Goal: Task Accomplishment & Management: Manage account settings

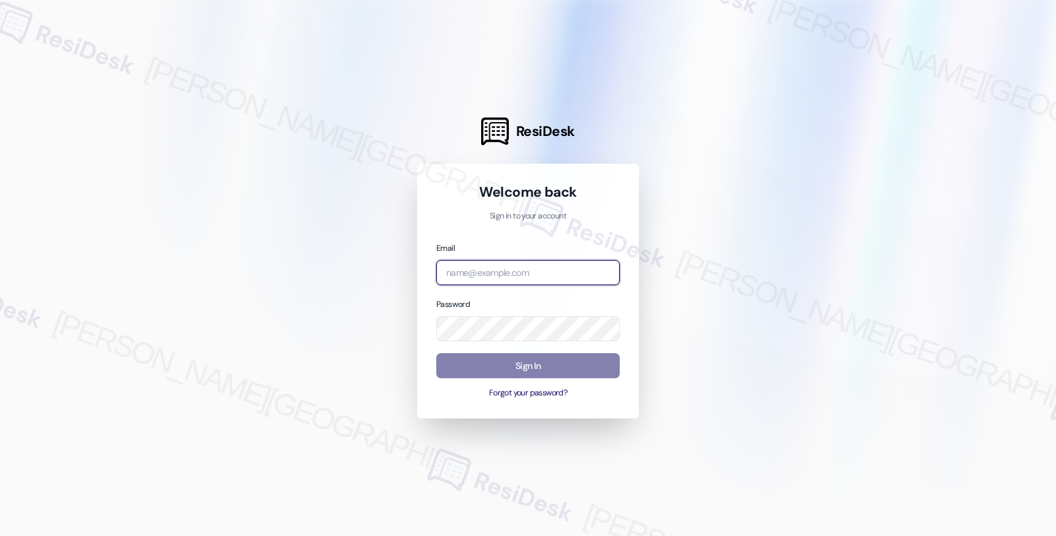
click at [519, 265] on input "email" at bounding box center [527, 273] width 183 height 26
type input "automated-surveys-root_management-fides.[PERSON_NAME]@root_[DOMAIN_NAME]"
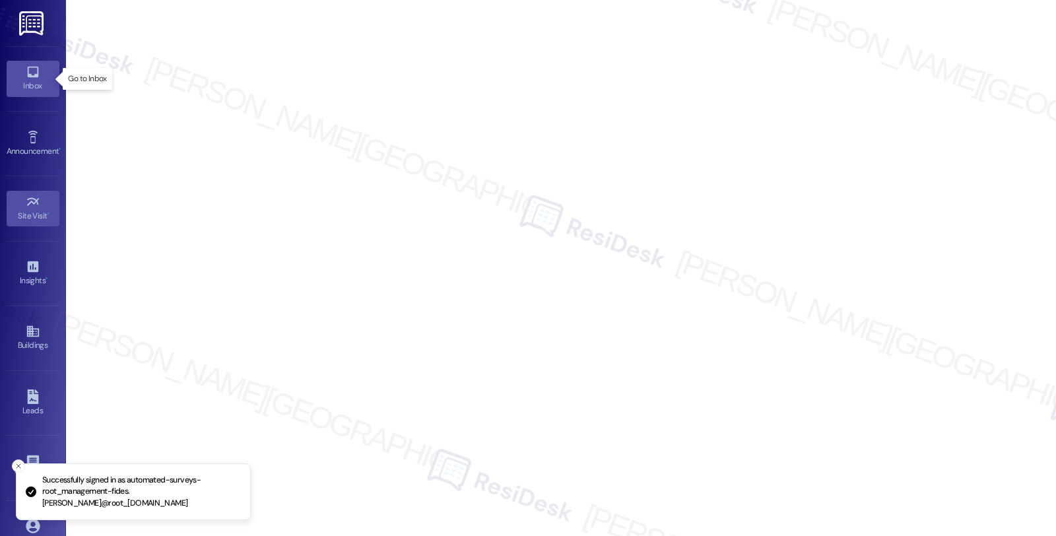
click at [20, 82] on div "Inbox" at bounding box center [33, 85] width 66 height 13
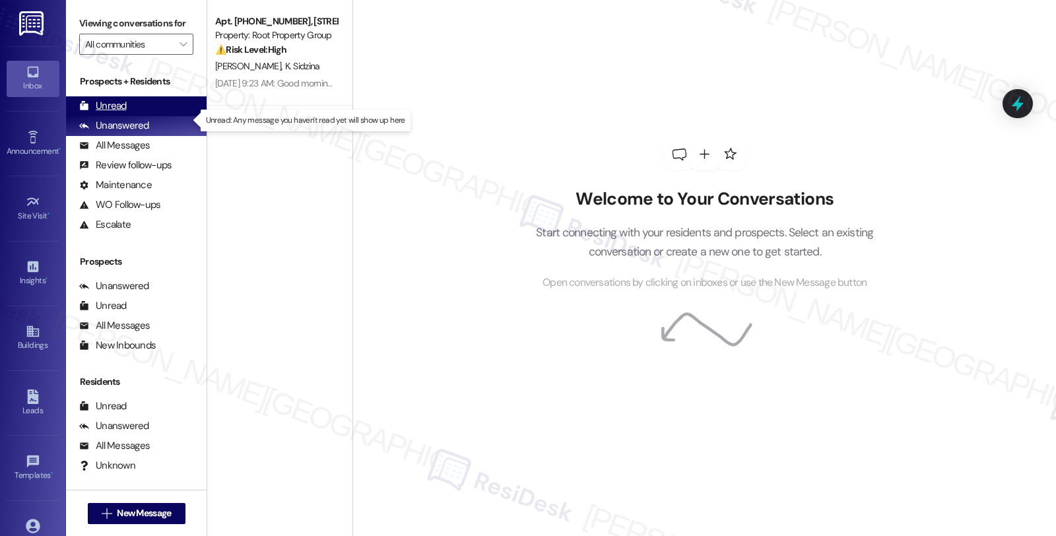
click at [121, 113] on div "Unread" at bounding box center [103, 106] width 48 height 14
